Goal: Information Seeking & Learning: Learn about a topic

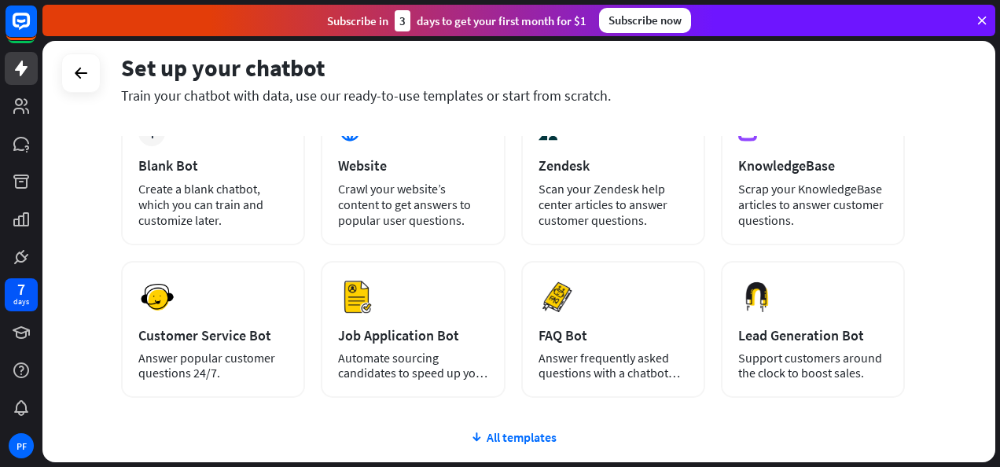
scroll to position [104, 0]
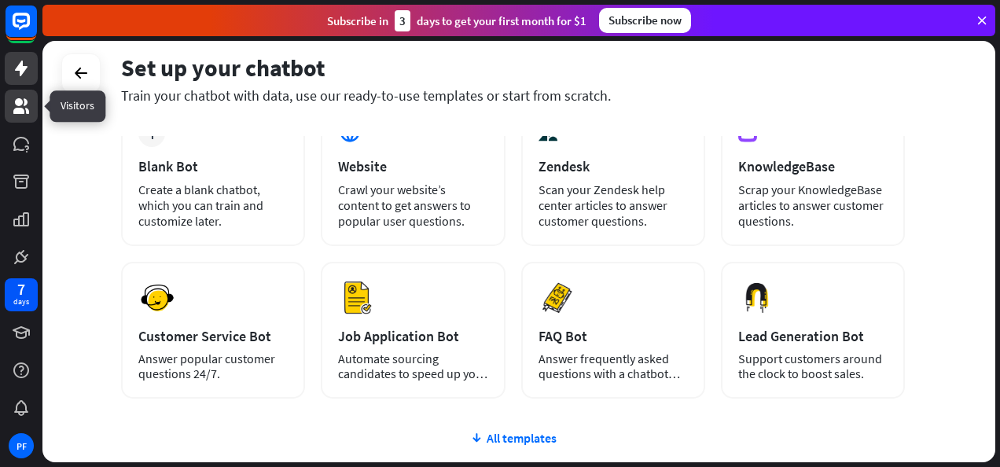
click at [25, 103] on icon at bounding box center [21, 106] width 16 height 16
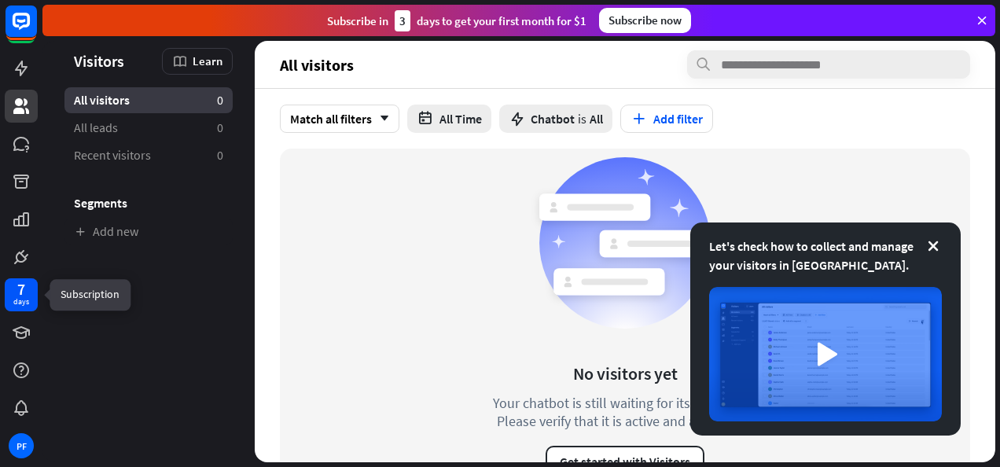
click at [19, 296] on div "7" at bounding box center [21, 289] width 8 height 14
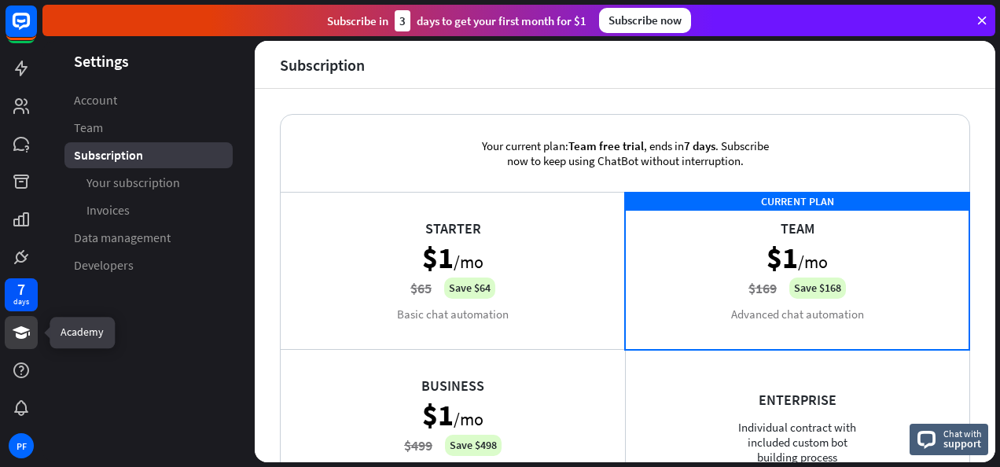
click at [15, 330] on icon at bounding box center [21, 332] width 17 height 13
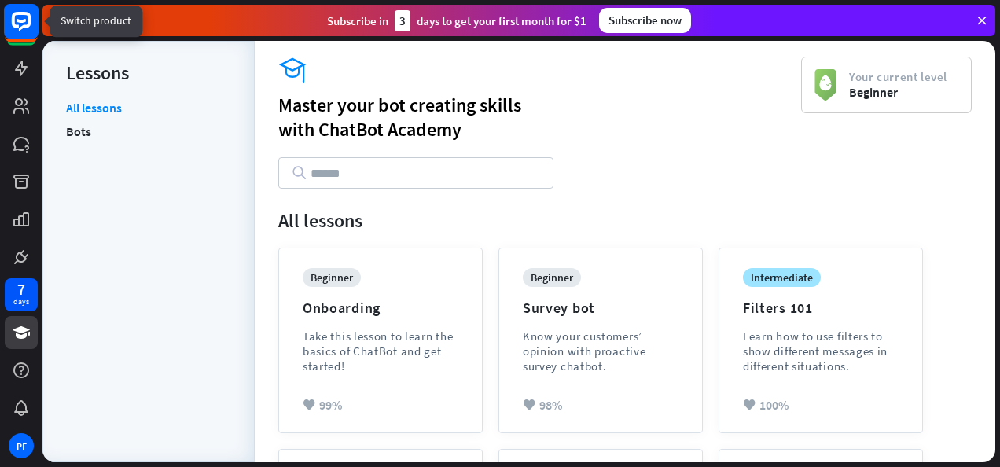
click at [22, 26] on icon at bounding box center [21, 21] width 19 height 19
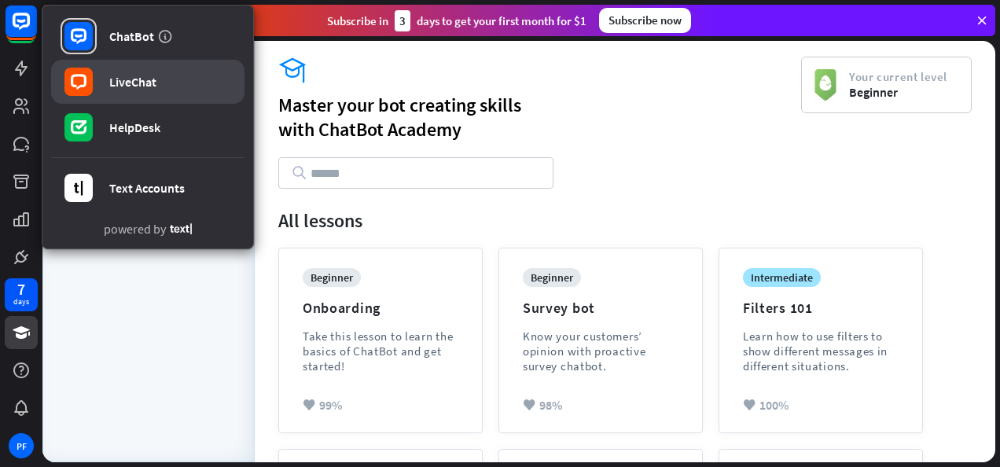
click at [119, 74] on div "LiveChat" at bounding box center [132, 82] width 47 height 16
